Goal: Transaction & Acquisition: Purchase product/service

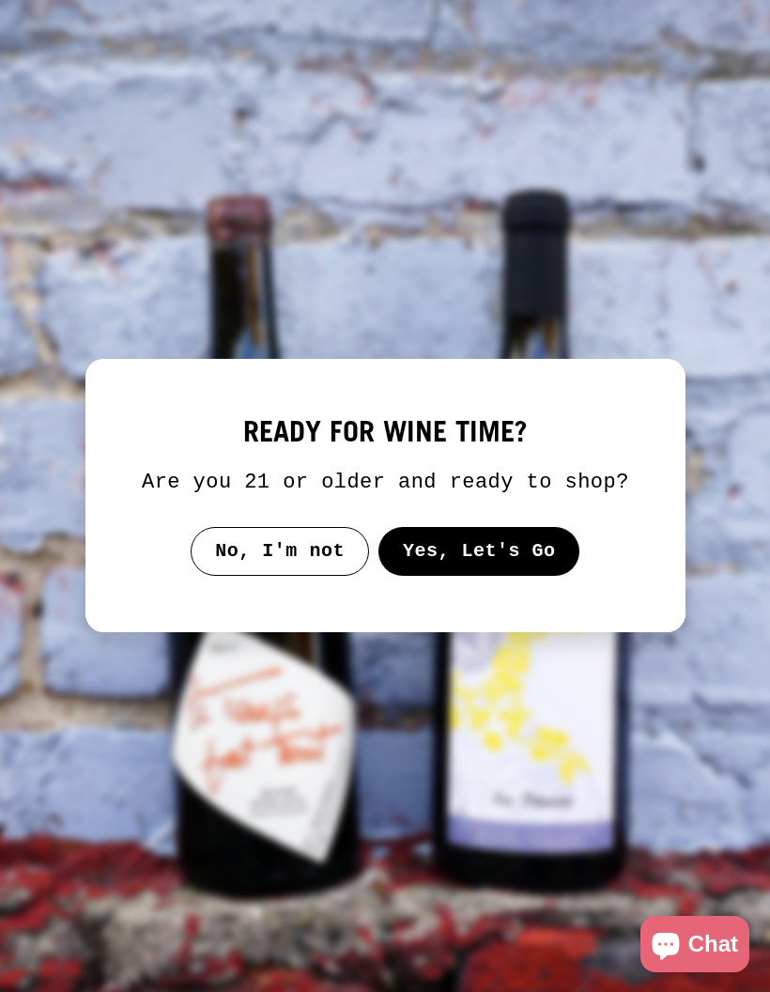
click at [490, 561] on button "Yes, Let's Go" at bounding box center [478, 551] width 202 height 49
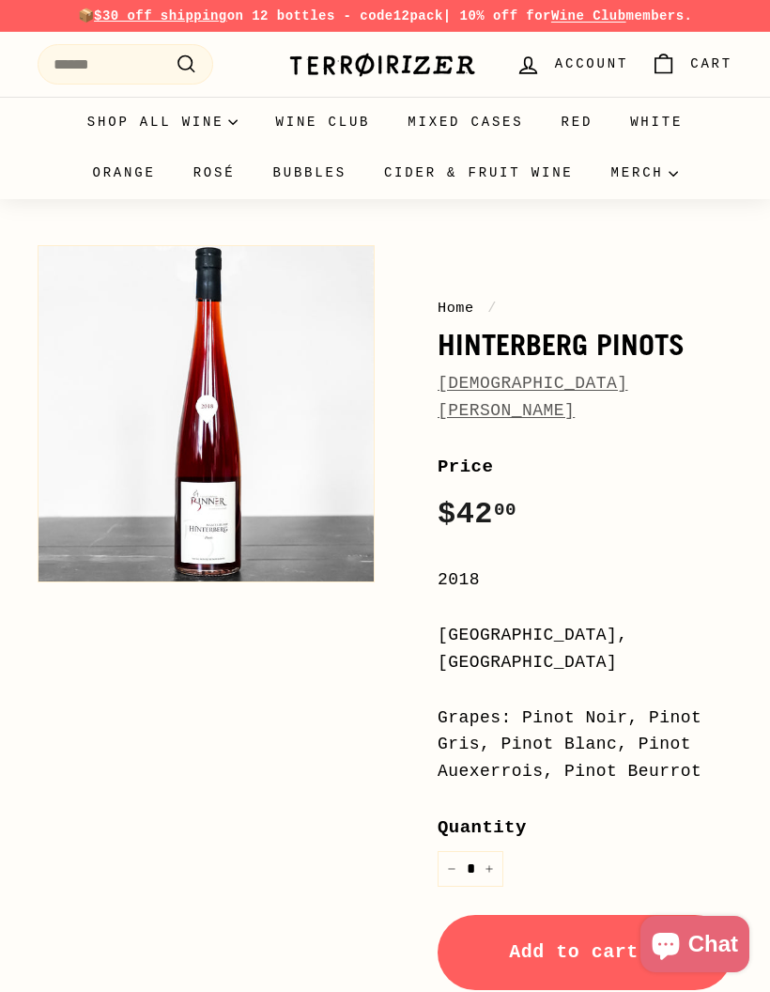
click at [569, 386] on link "[DEMOGRAPHIC_DATA][PERSON_NAME]" at bounding box center [533, 397] width 191 height 46
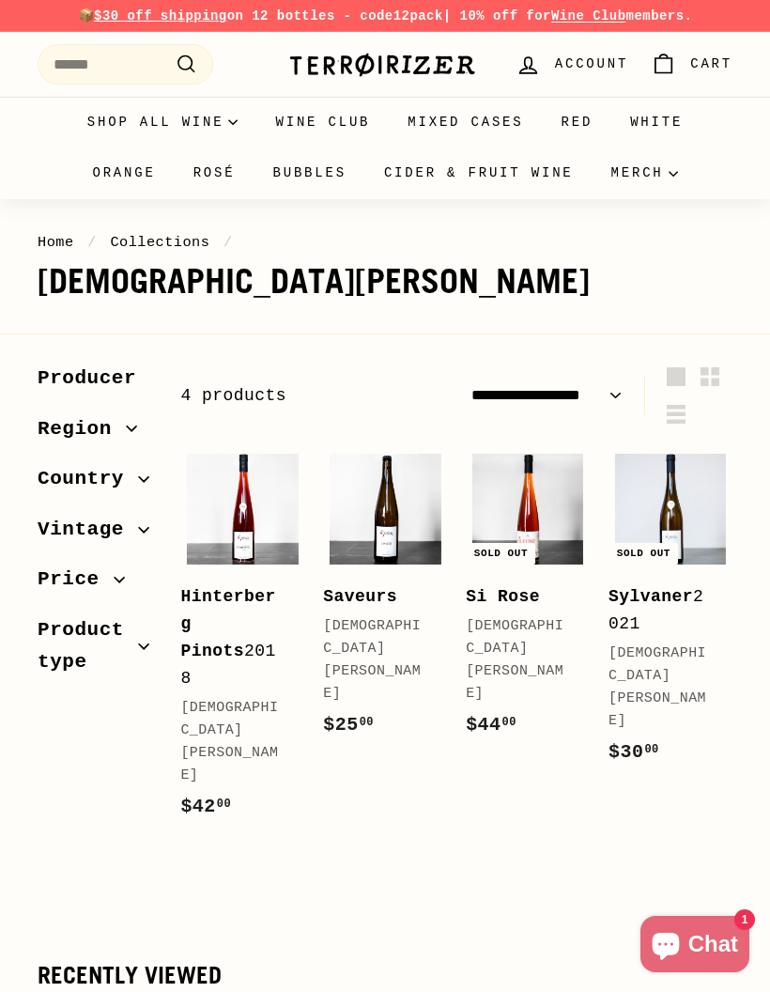
click at [381, 593] on b "Saveurs" at bounding box center [360, 596] width 74 height 19
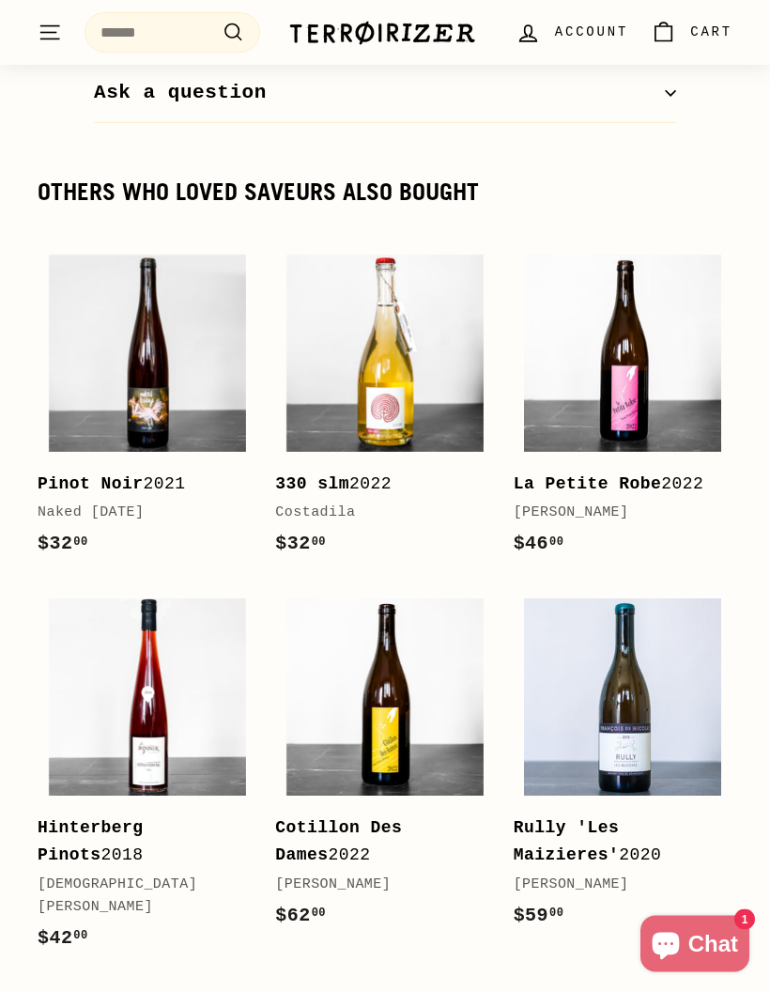
scroll to position [3690, 0]
click at [144, 818] on b "Hinterberg Pinots" at bounding box center [91, 841] width 106 height 46
